Goal: Task Accomplishment & Management: Manage account settings

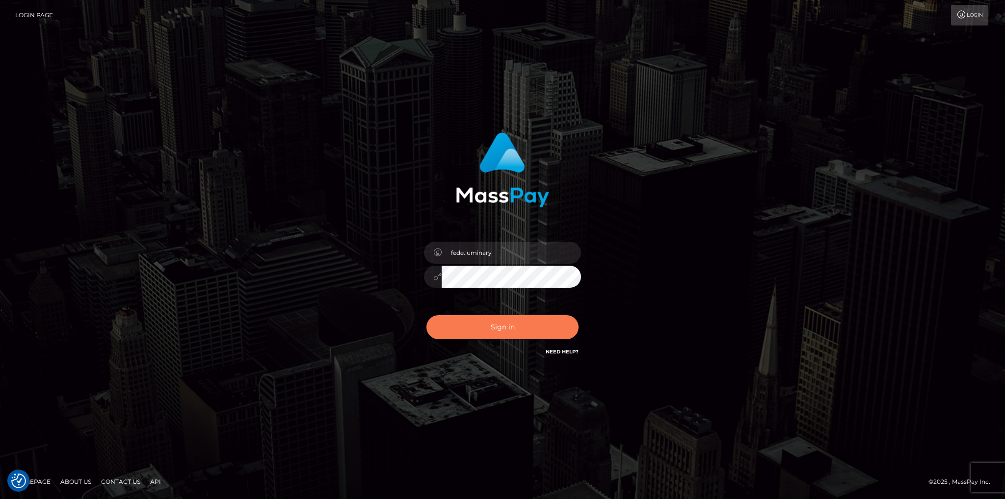
click at [484, 326] on button "Sign in" at bounding box center [502, 327] width 152 height 24
type input "fede.luminary"
drag, startPoint x: 519, startPoint y: 324, endPoint x: 597, endPoint y: 312, distance: 78.5
click at [519, 324] on button "Sign in" at bounding box center [502, 327] width 152 height 24
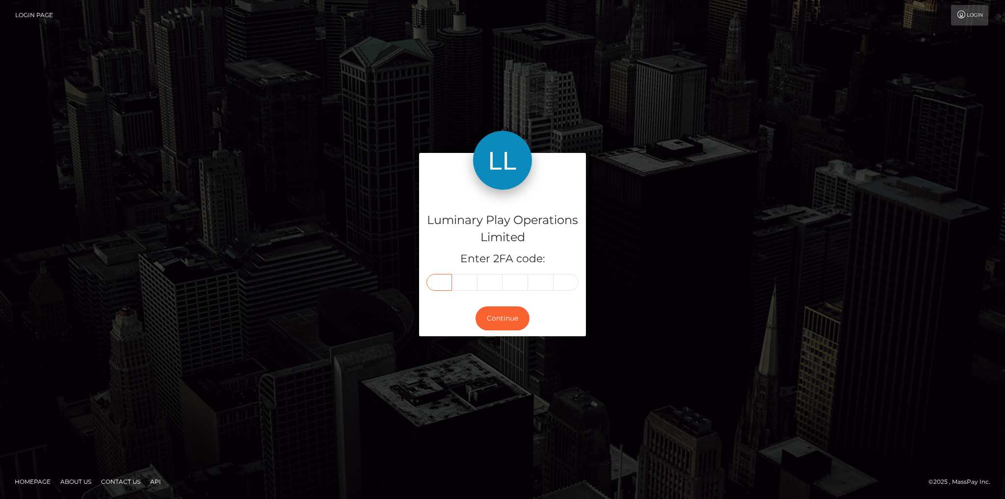
click at [438, 282] on input "text" at bounding box center [439, 282] width 26 height 17
type input "2"
type input "5"
type input "0"
type input "9"
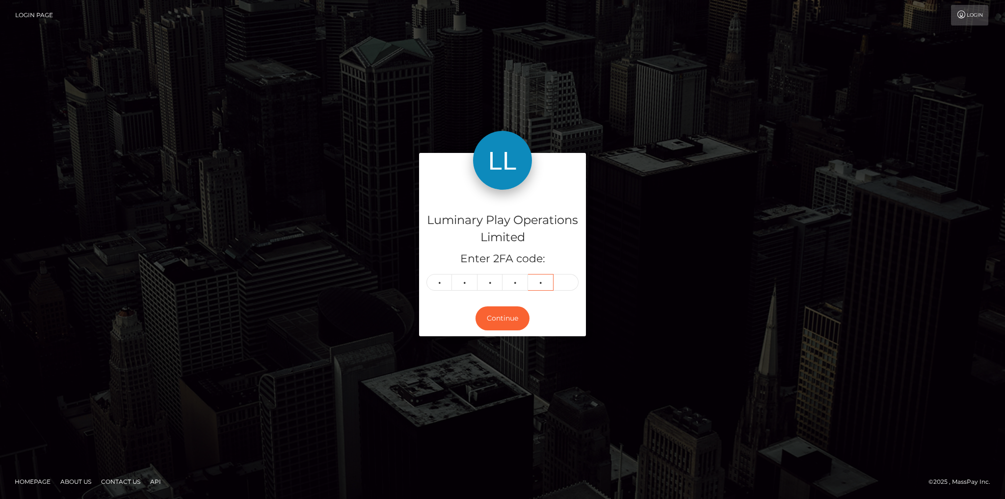
type input "5"
type input "7"
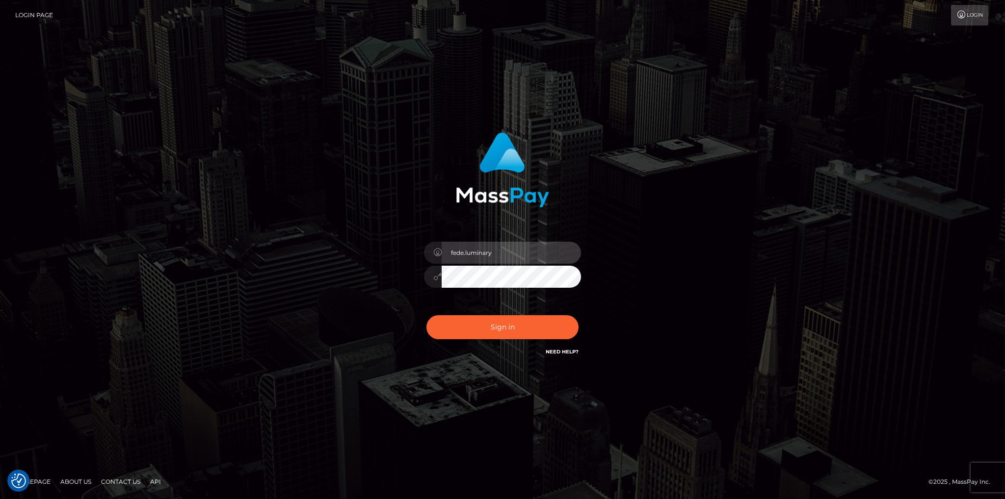
click at [499, 250] on input "fede.luminary" at bounding box center [511, 253] width 139 height 22
type input "fede.contino.fullstop"
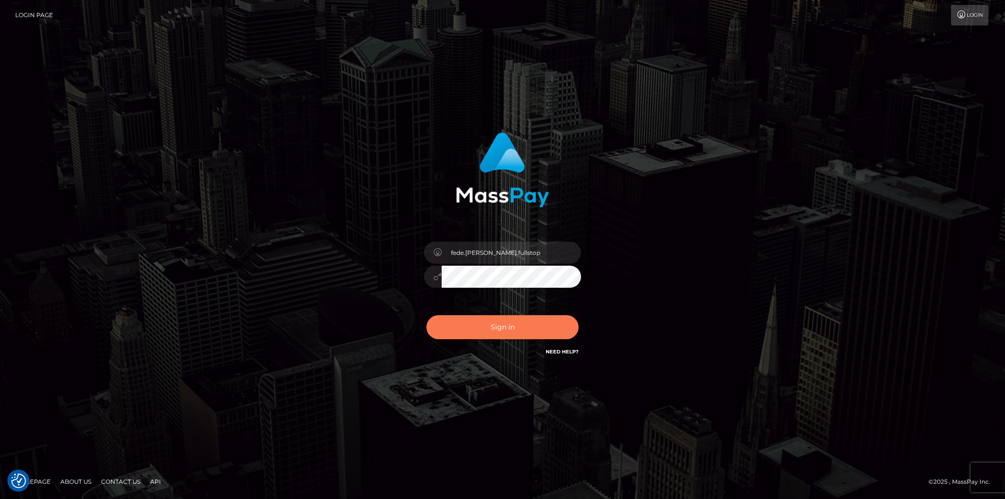
click at [501, 325] on button "Sign in" at bounding box center [502, 327] width 152 height 24
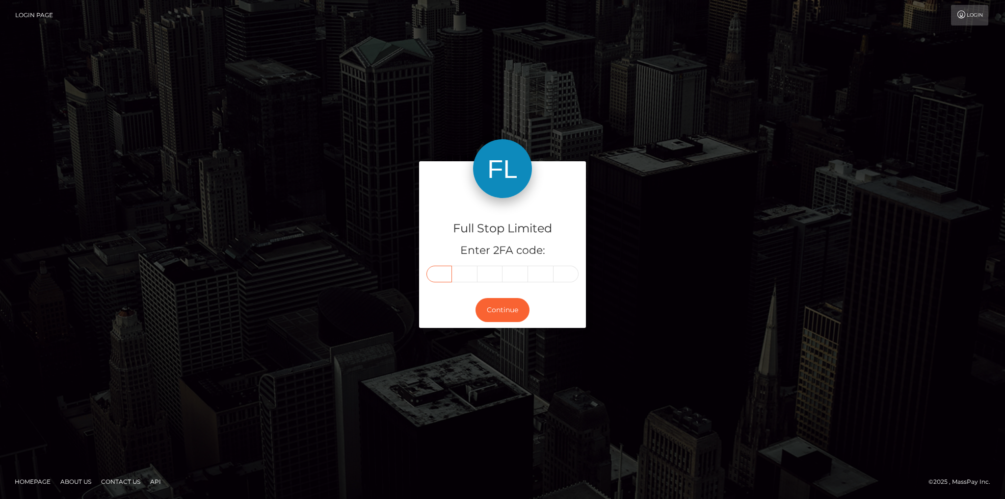
click at [444, 275] on input "text" at bounding box center [439, 274] width 26 height 17
type input "0"
type input "8"
type input "2"
type input "8"
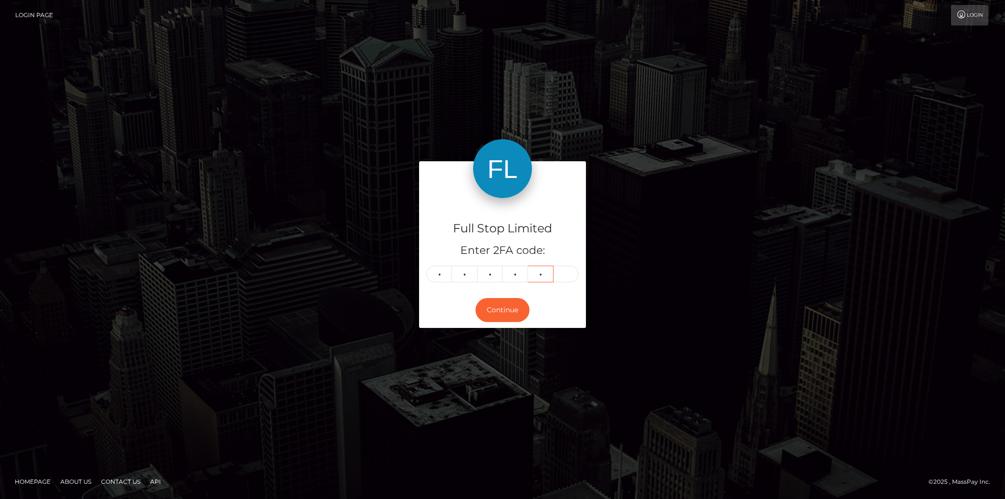
type input "3"
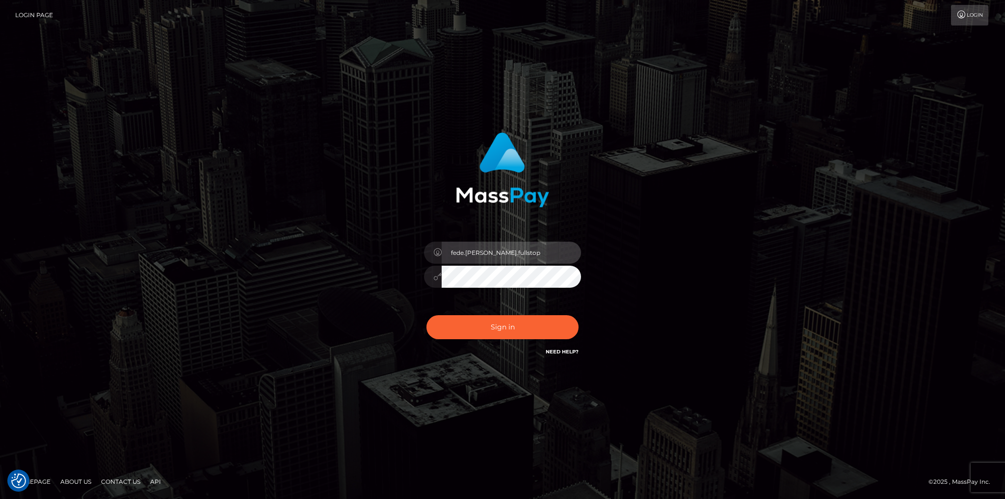
click at [539, 249] on input "fede.[PERSON_NAME].fullstop" at bounding box center [511, 253] width 139 height 22
click at [537, 256] on input "fede.[PERSON_NAME].fullstop" at bounding box center [511, 253] width 139 height 22
type input "Fede.SF"
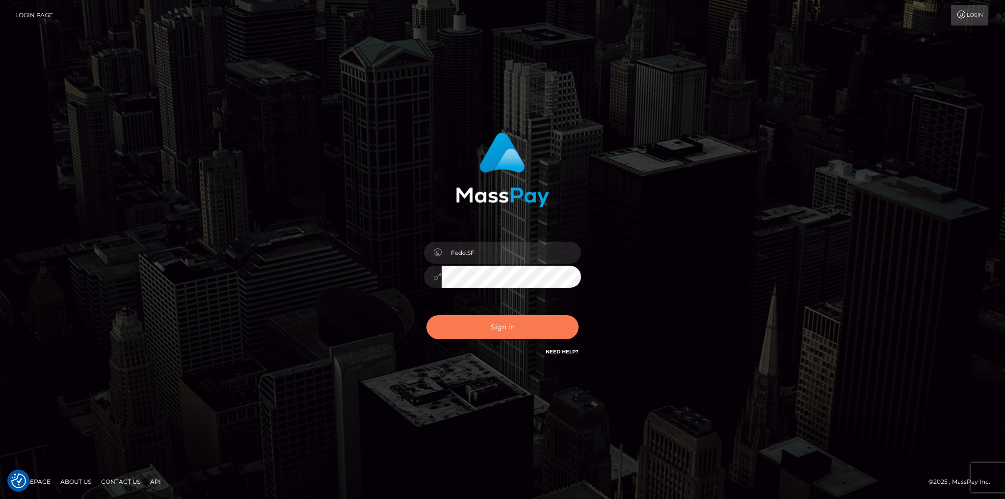
click at [520, 330] on button "Sign in" at bounding box center [502, 327] width 152 height 24
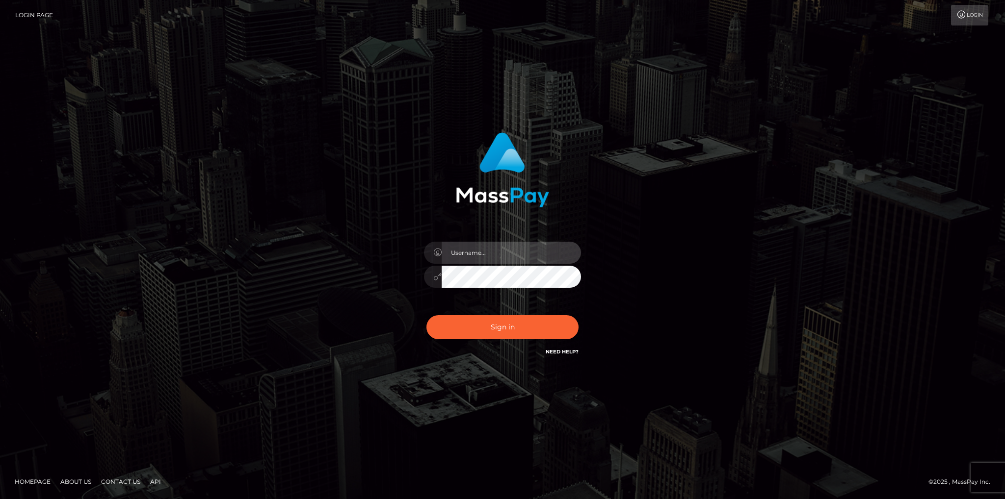
click at [507, 250] on input "text" at bounding box center [511, 253] width 139 height 22
click at [527, 257] on input "fede.contino.fullstop" at bounding box center [511, 253] width 139 height 22
type input "Fede.SF"
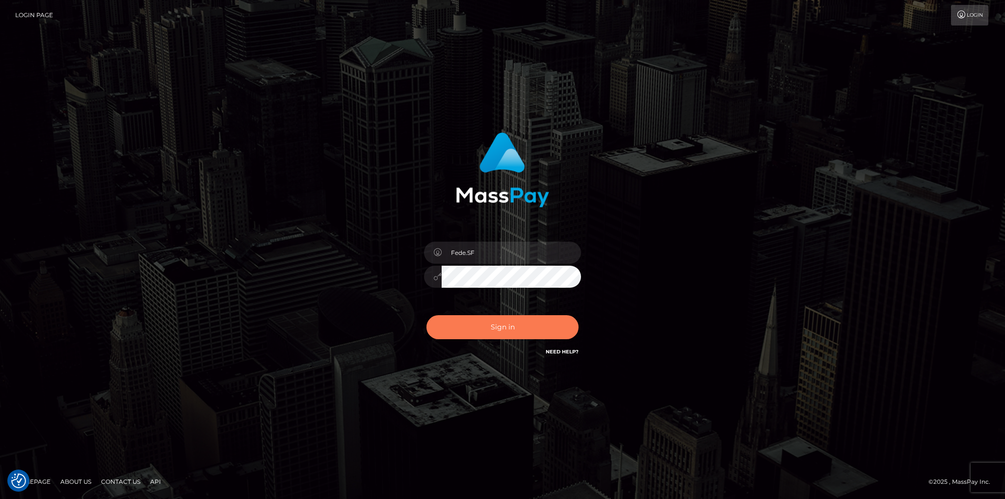
click at [518, 323] on button "Sign in" at bounding box center [502, 327] width 152 height 24
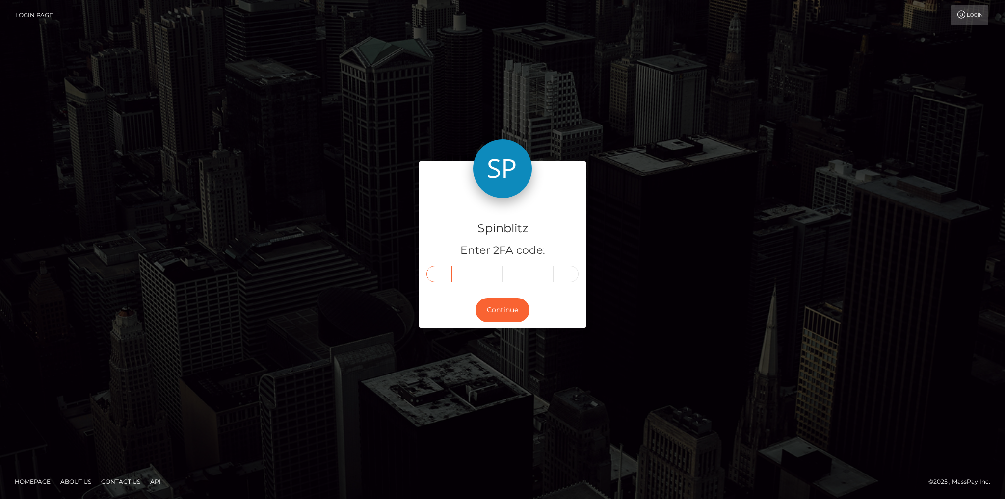
click at [438, 276] on input "text" at bounding box center [439, 274] width 26 height 17
type input "3"
type input "7"
type input "4"
type input "2"
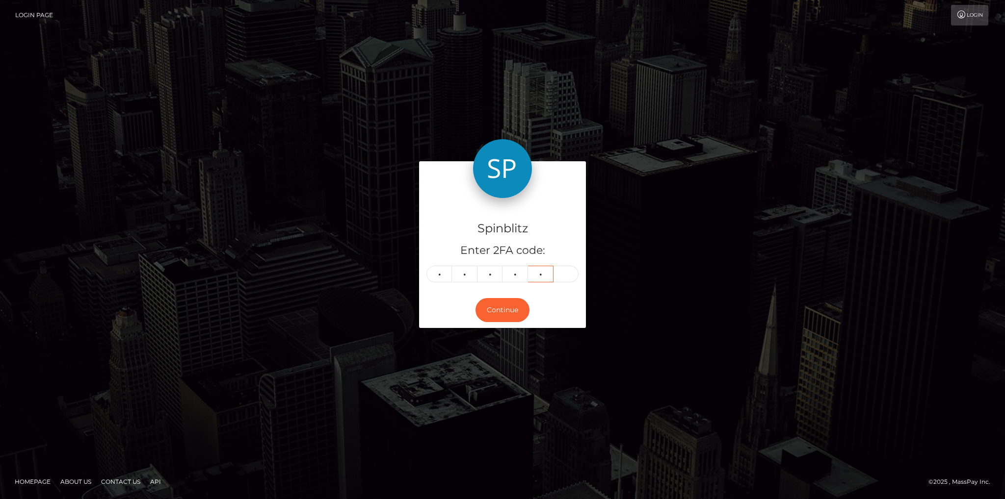
type input "2"
type input "7"
click at [489, 307] on button "Continue" at bounding box center [502, 310] width 54 height 24
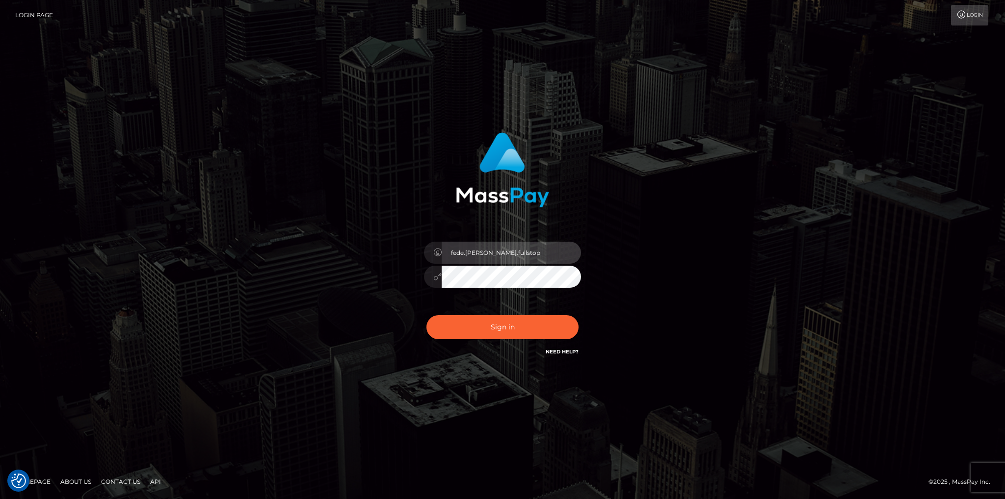
click at [531, 247] on input "fede.[PERSON_NAME].fullstop" at bounding box center [511, 253] width 139 height 22
type input "Fede.SF"
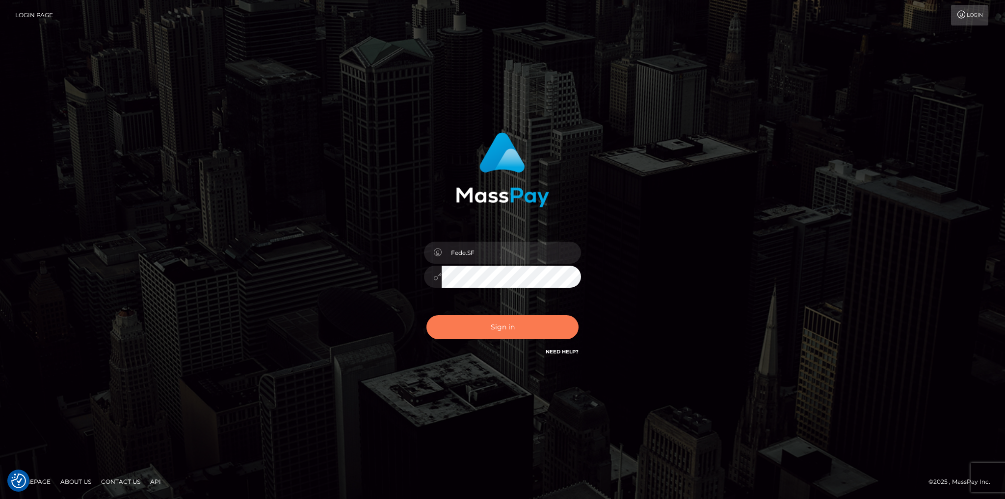
click at [525, 329] on button "Sign in" at bounding box center [502, 327] width 152 height 24
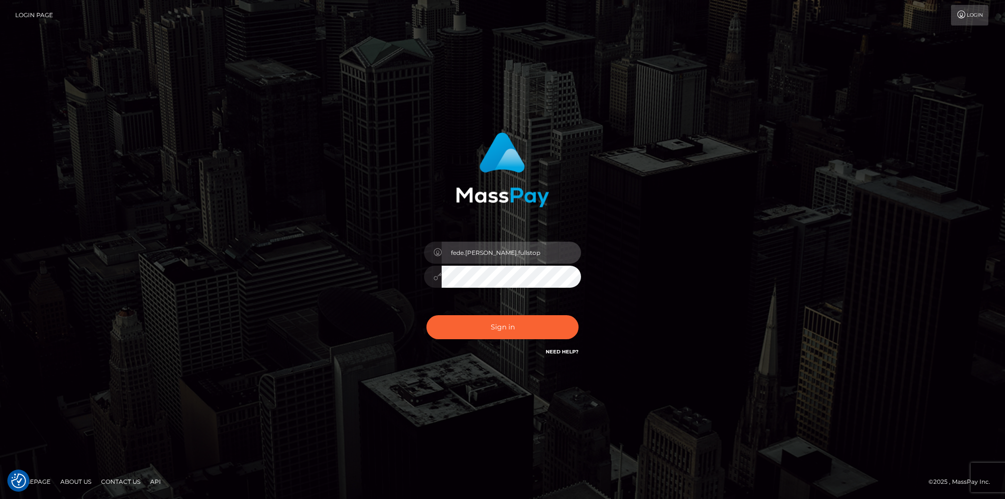
drag, startPoint x: 0, startPoint y: 0, endPoint x: 519, endPoint y: 251, distance: 576.0
click at [516, 250] on input "fede.contino.fullstop" at bounding box center [511, 253] width 139 height 22
type input "Fede.SF"
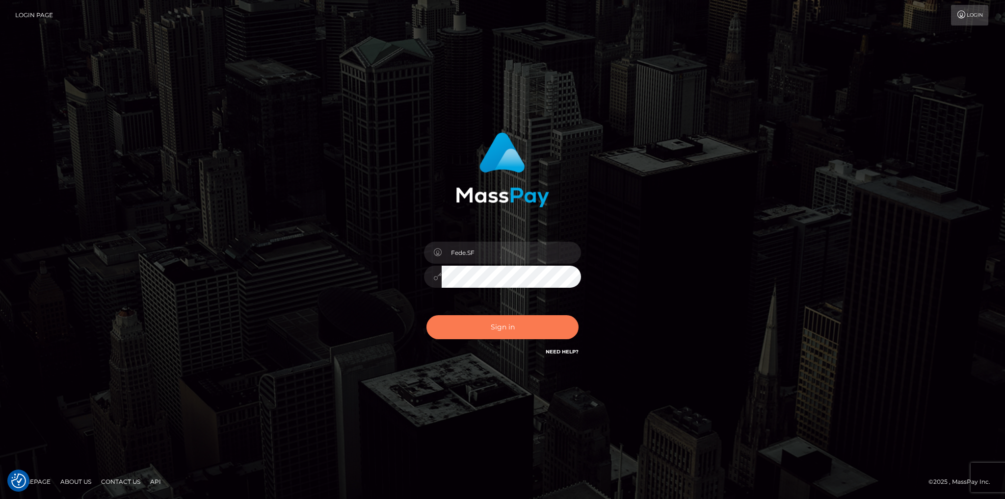
click at [508, 322] on button "Sign in" at bounding box center [502, 327] width 152 height 24
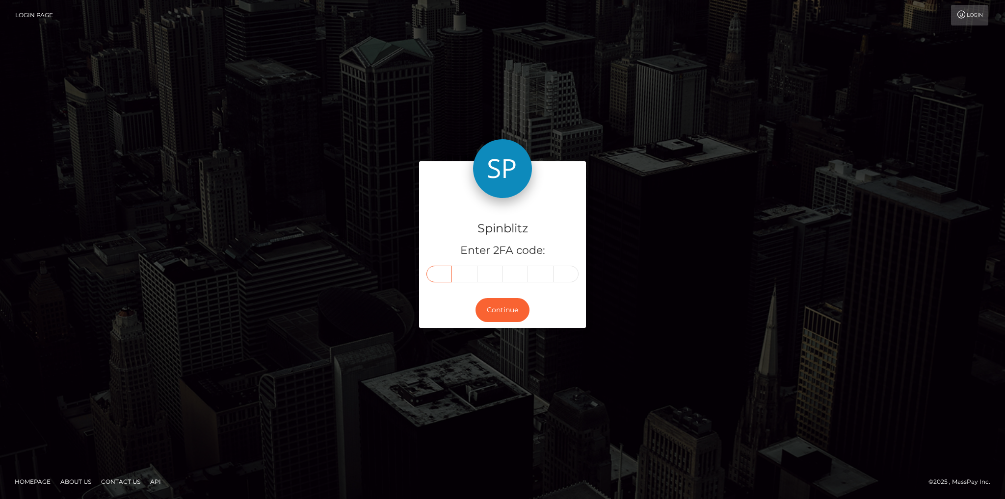
click at [438, 278] on input "text" at bounding box center [439, 274] width 26 height 17
type input "3"
type input "8"
type input "1"
type input "7"
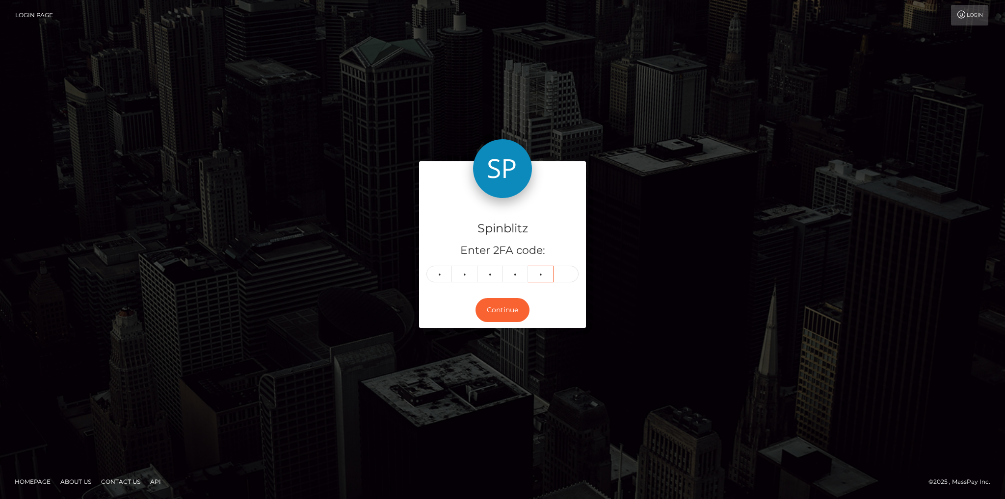
type input "4"
type input "1"
click at [507, 311] on button "Continue" at bounding box center [502, 310] width 54 height 24
